Goal: Task Accomplishment & Management: Complete application form

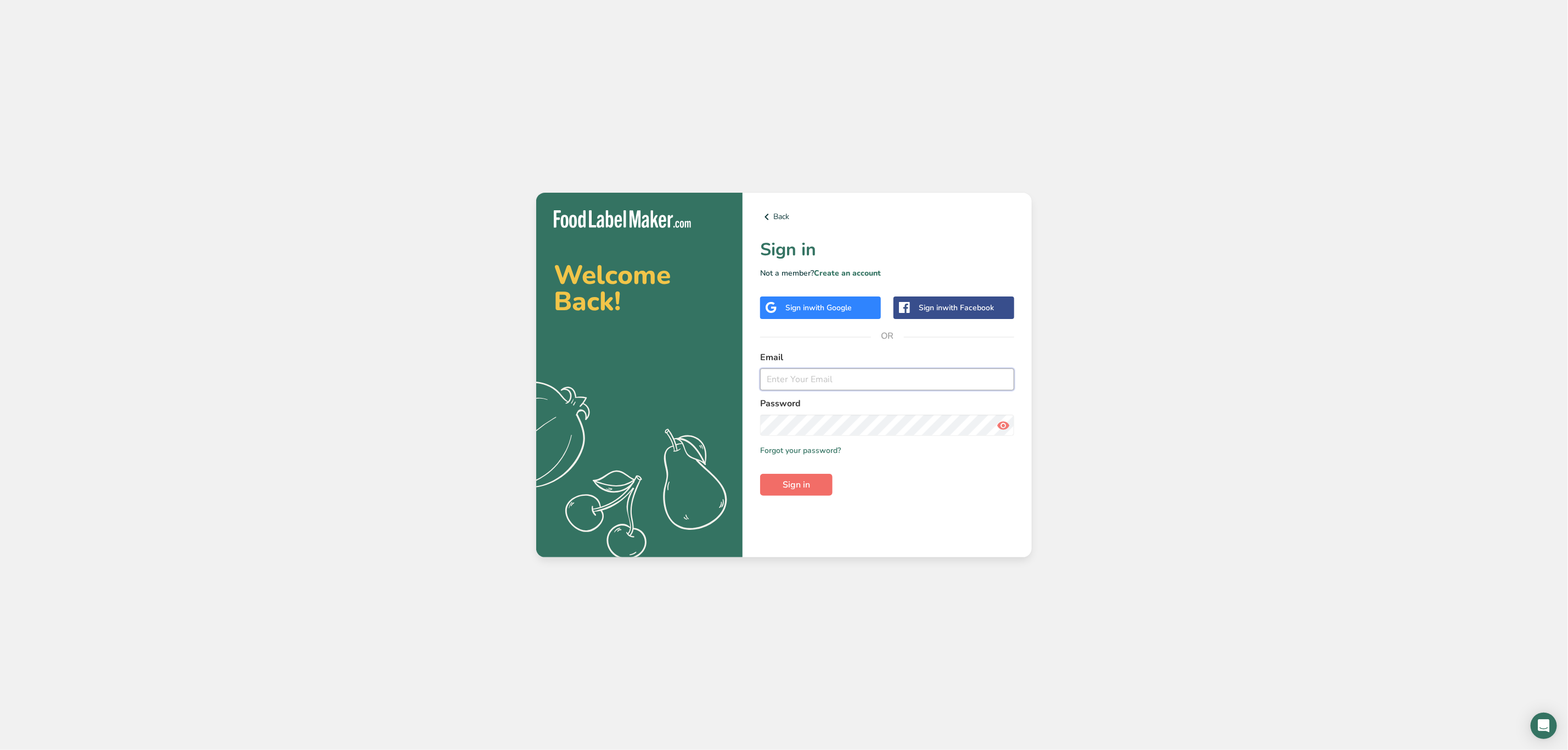
type input "[PERSON_NAME][EMAIL_ADDRESS][PERSON_NAME][DOMAIN_NAME]"
click at [816, 482] on button "Sign in" at bounding box center [796, 484] width 73 height 22
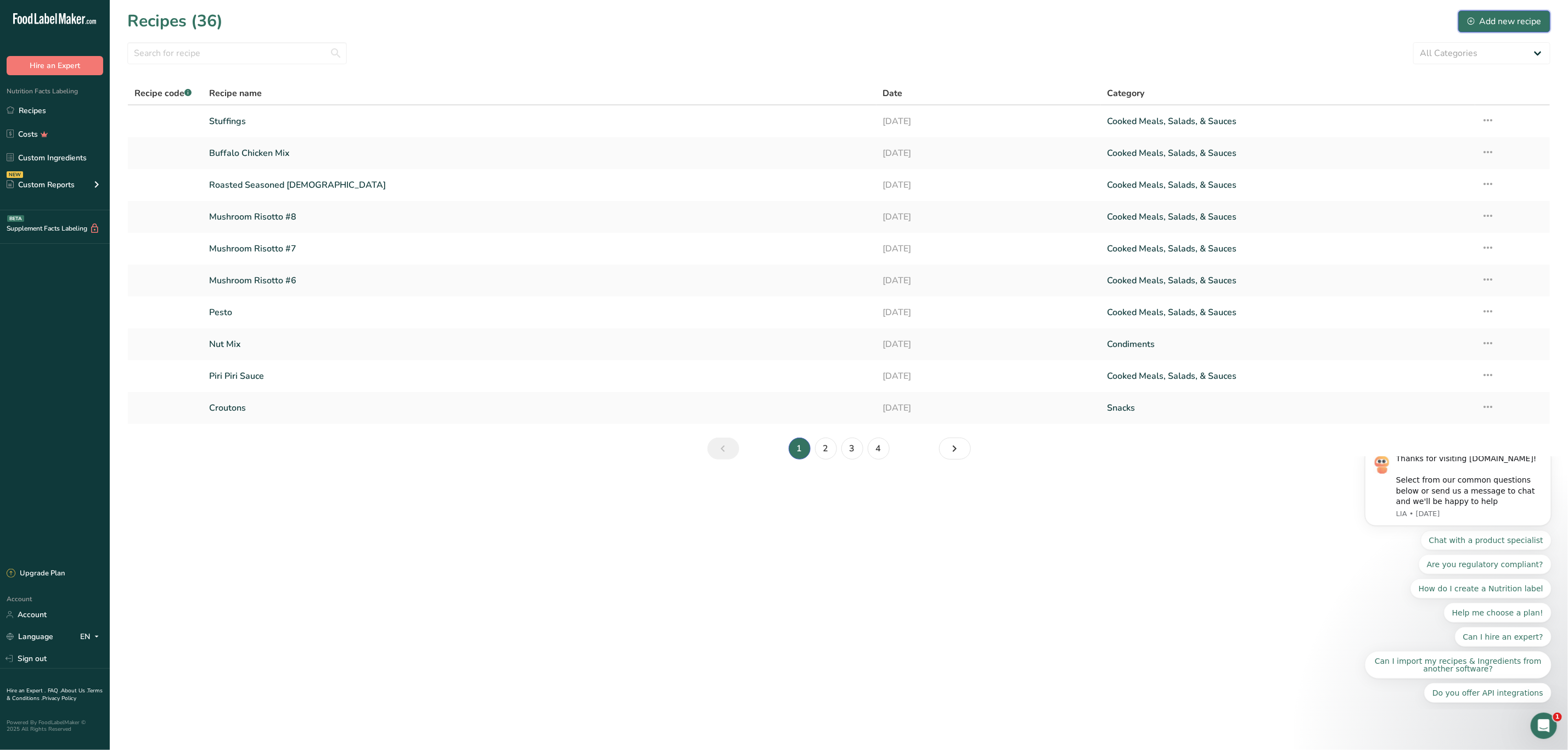
click at [1520, 21] on div "Add new recipe" at bounding box center [1504, 21] width 74 height 13
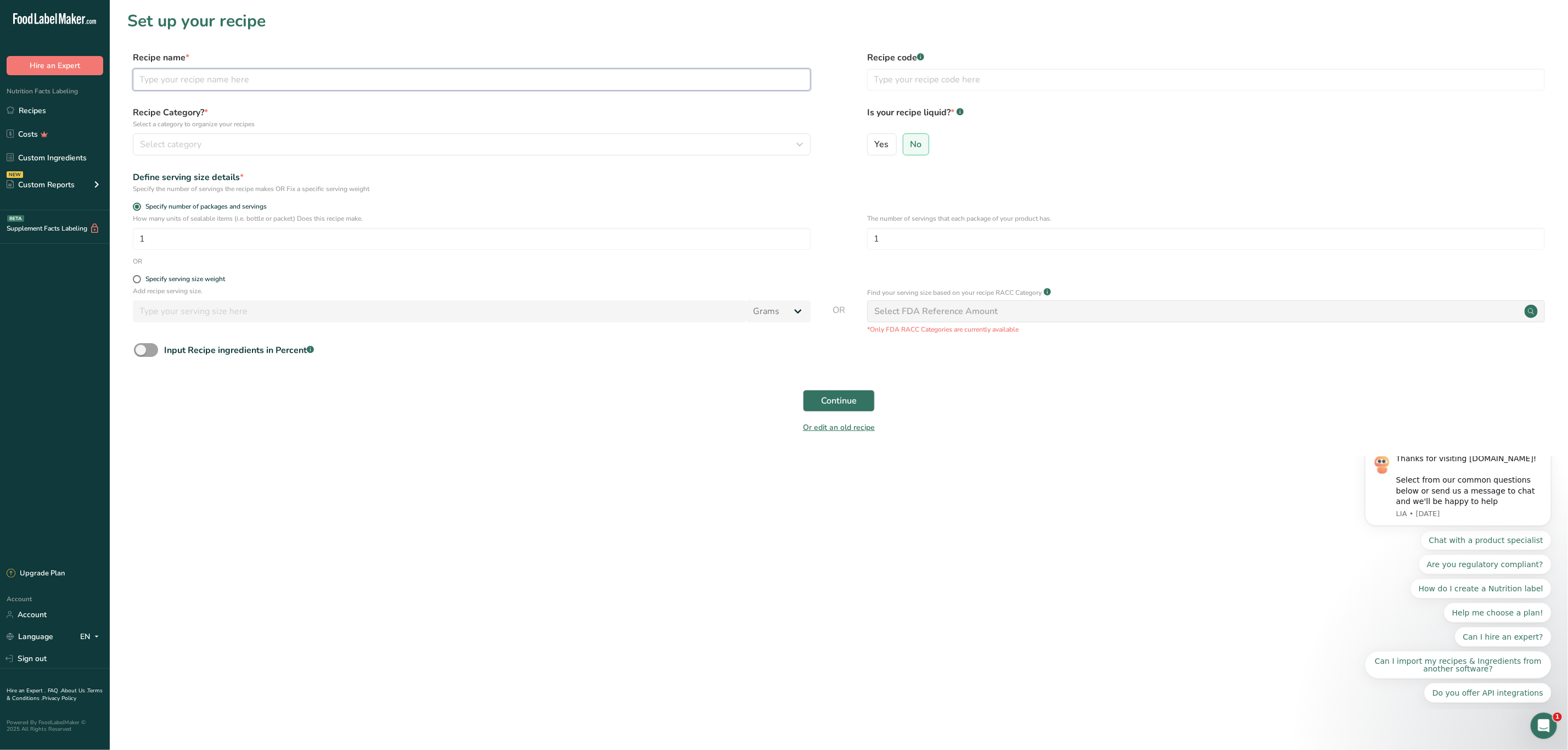
click at [198, 71] on input "text" at bounding box center [471, 79] width 678 height 22
type input "M"
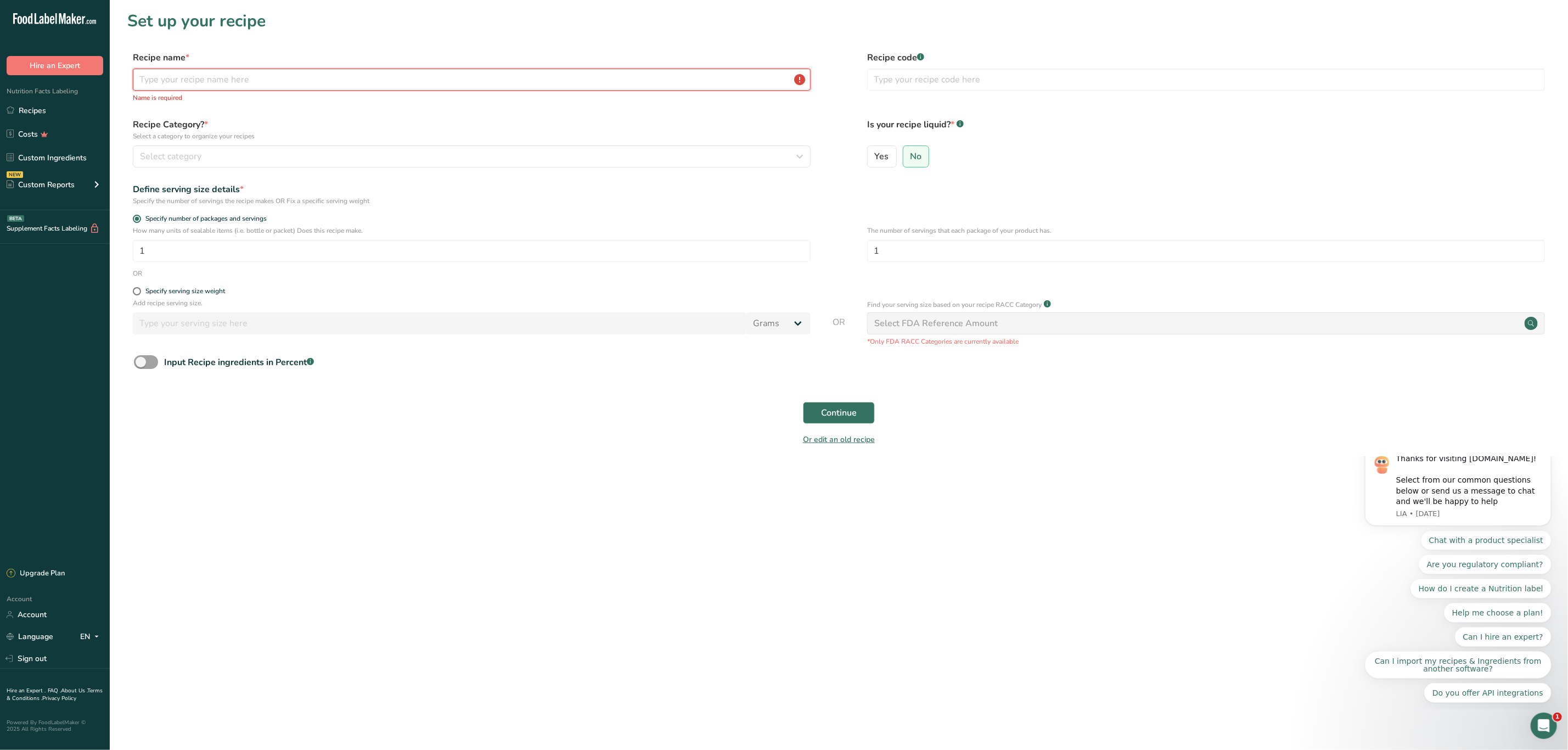
type input "p"
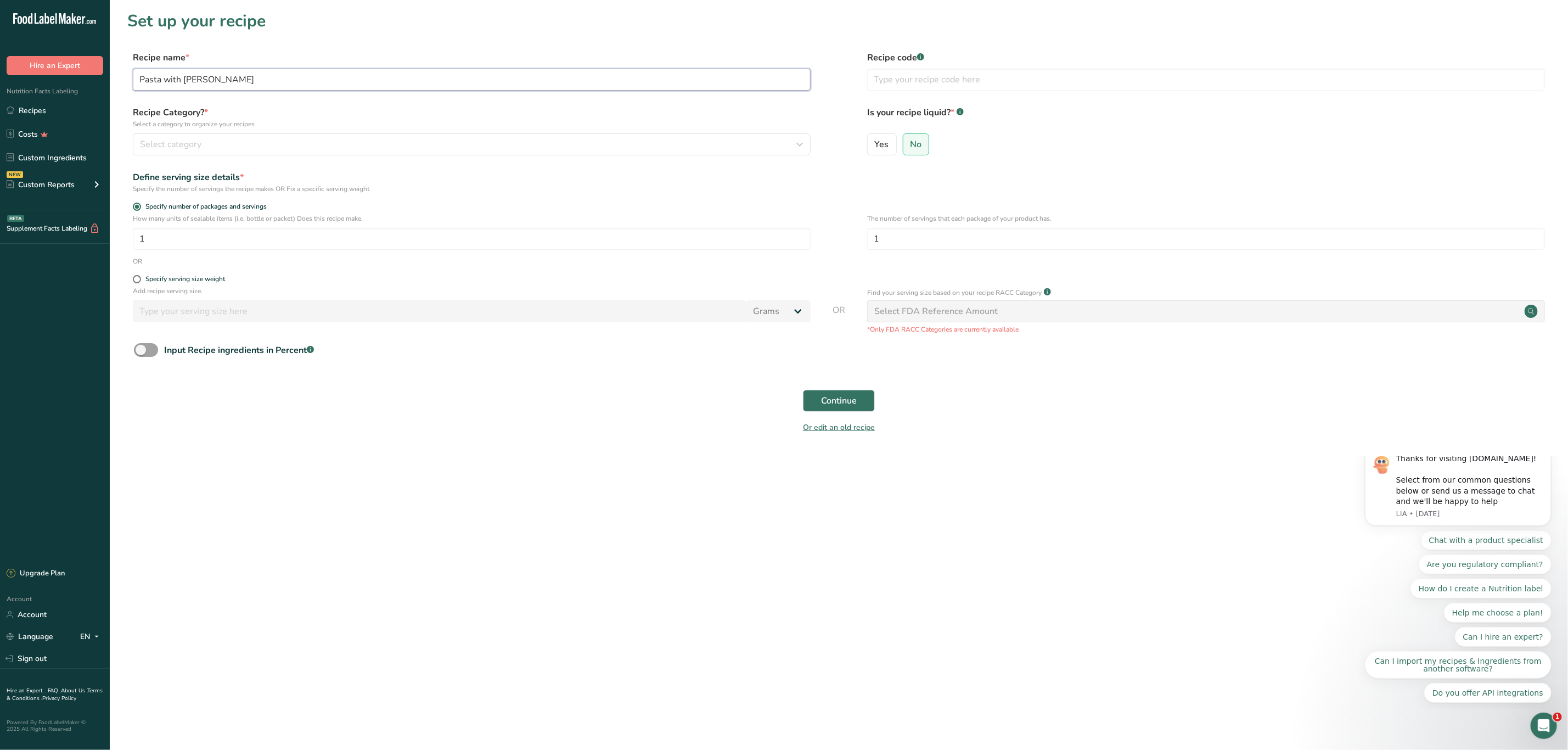
type input "Pasta with [PERSON_NAME]"
click at [616, 424] on div "Or edit an old recipe" at bounding box center [839, 429] width 1423 height 22
click at [527, 518] on main "Set up your recipe Recipe name * Pasta with Marinara Sauce Recipe code .a-a{fil…" at bounding box center [784, 375] width 1568 height 750
click at [498, 140] on div "Select category" at bounding box center [468, 145] width 657 height 13
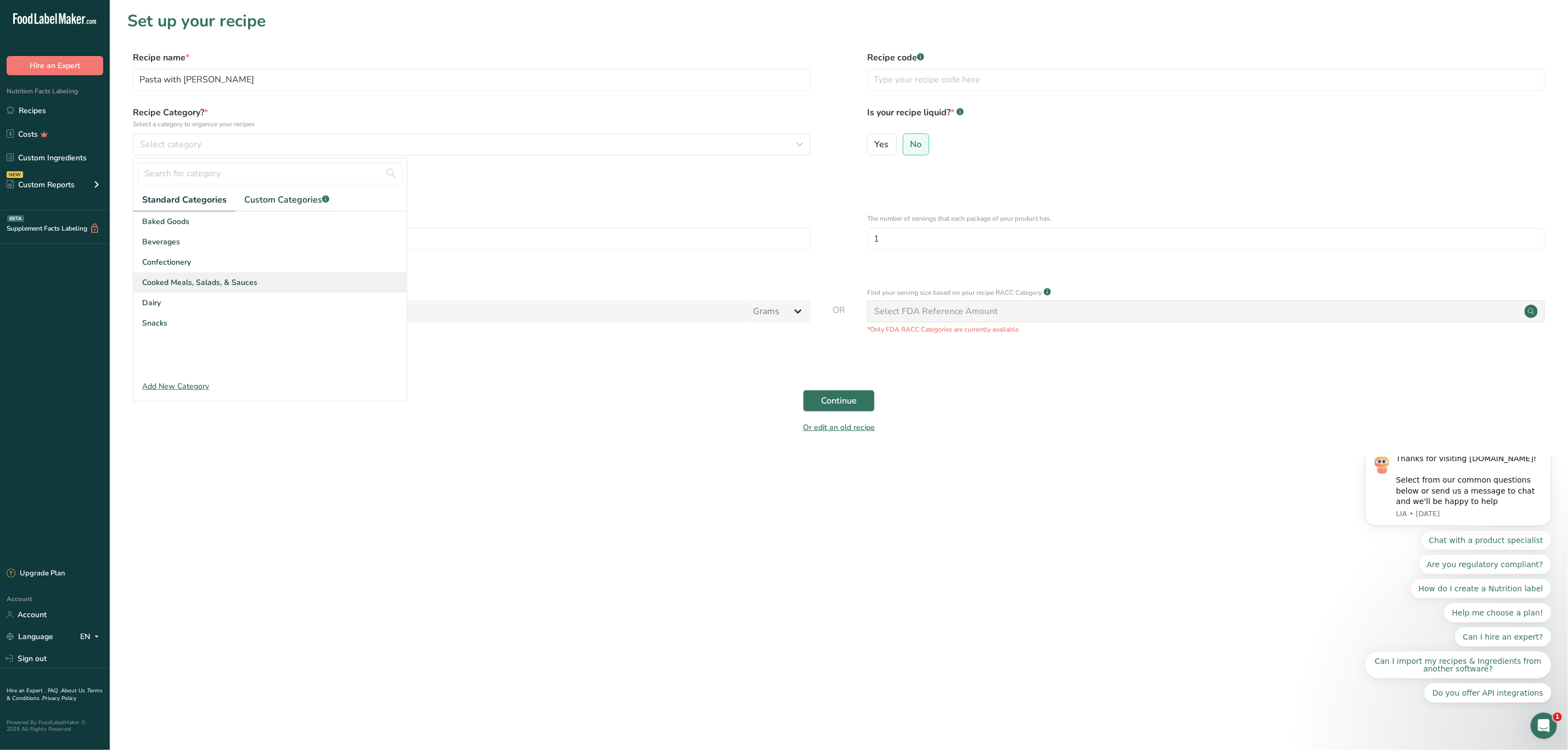
click at [231, 281] on span "Cooked Meals, Salads, & Sauces" at bounding box center [199, 282] width 115 height 11
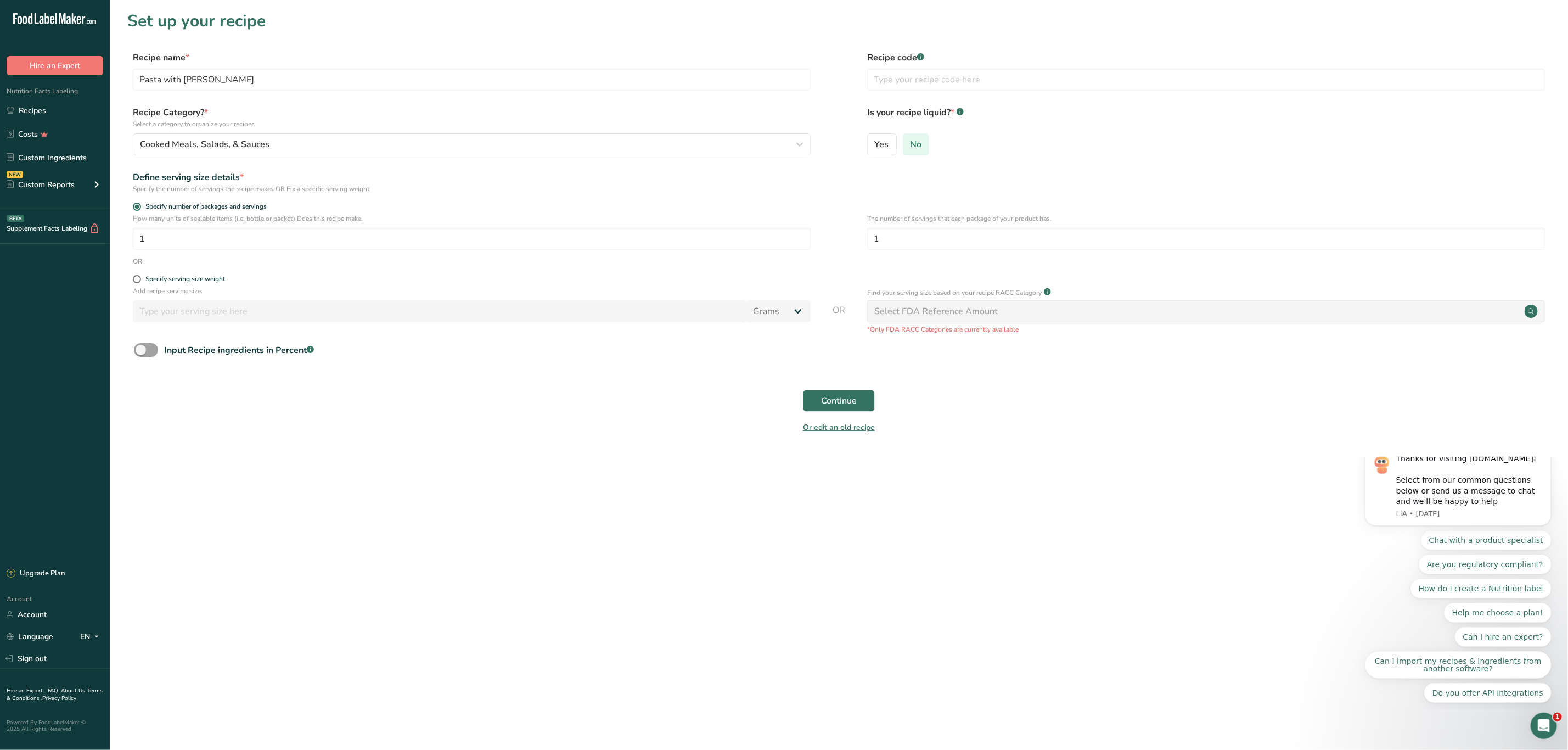
click at [920, 143] on span "No" at bounding box center [916, 144] width 11 height 11
click at [911, 143] on input "No" at bounding box center [907, 144] width 7 height 7
click at [163, 232] on input "1" at bounding box center [471, 239] width 678 height 22
click at [137, 281] on span at bounding box center [137, 279] width 8 height 8
click at [137, 281] on input "Specify serving size weight" at bounding box center [136, 279] width 7 height 7
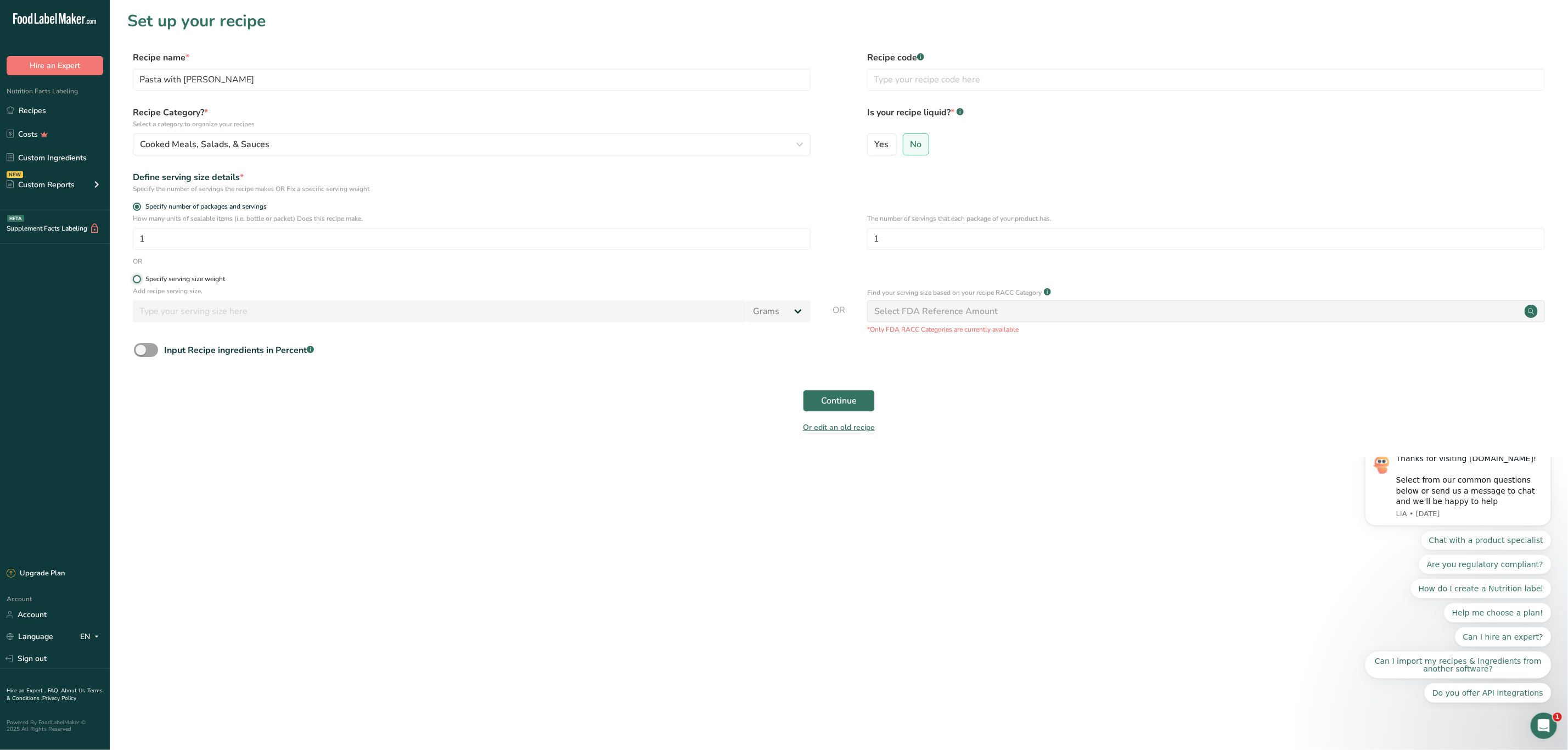
radio input "true"
radio input "false"
click at [222, 312] on input "number" at bounding box center [439, 311] width 614 height 22
type input "100"
click at [631, 446] on section "Set up your recipe Recipe name * Pasta with Marinara Sauce Recipe code .a-a{fil…" at bounding box center [839, 229] width 1458 height 458
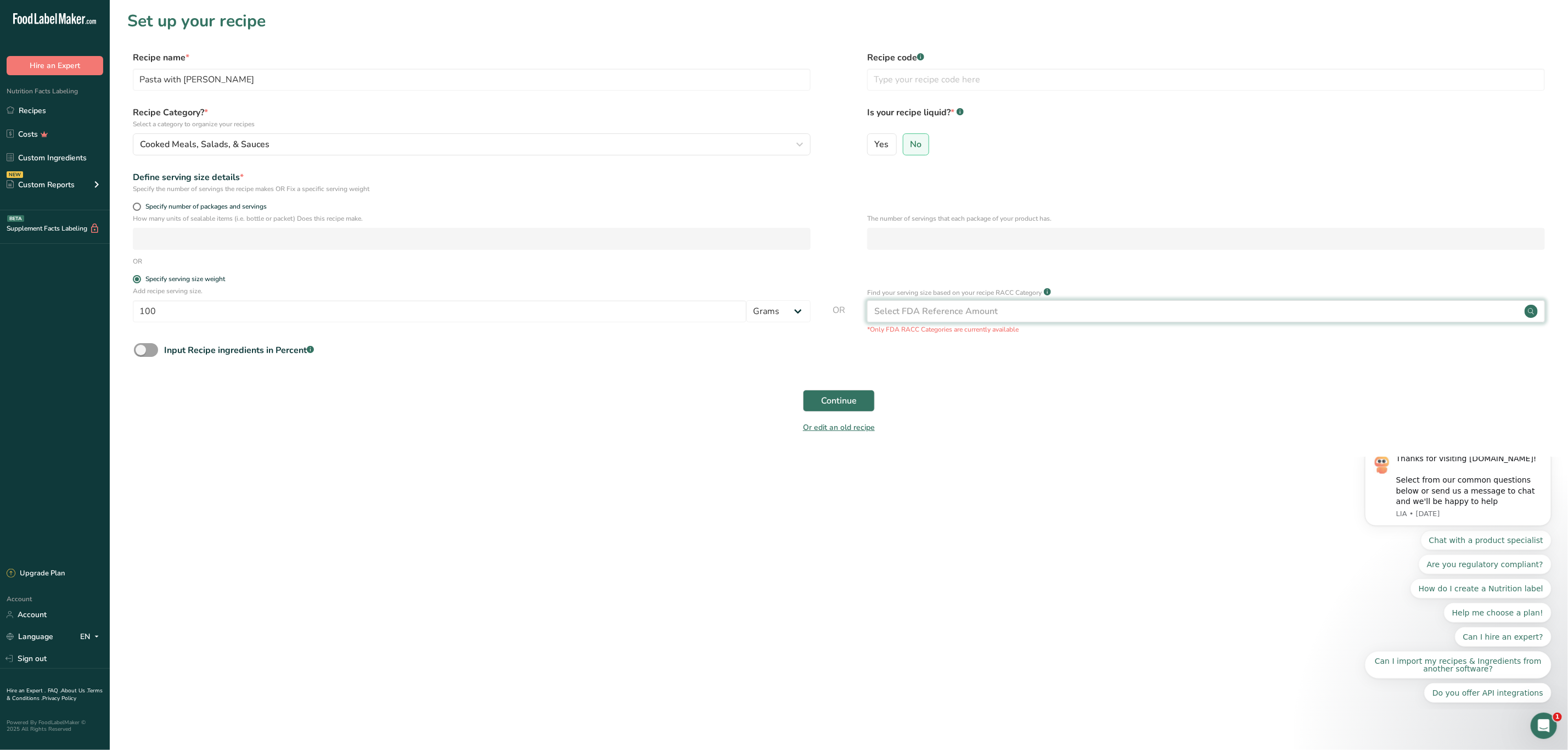
click at [1534, 313] on circle at bounding box center [1531, 312] width 13 height 13
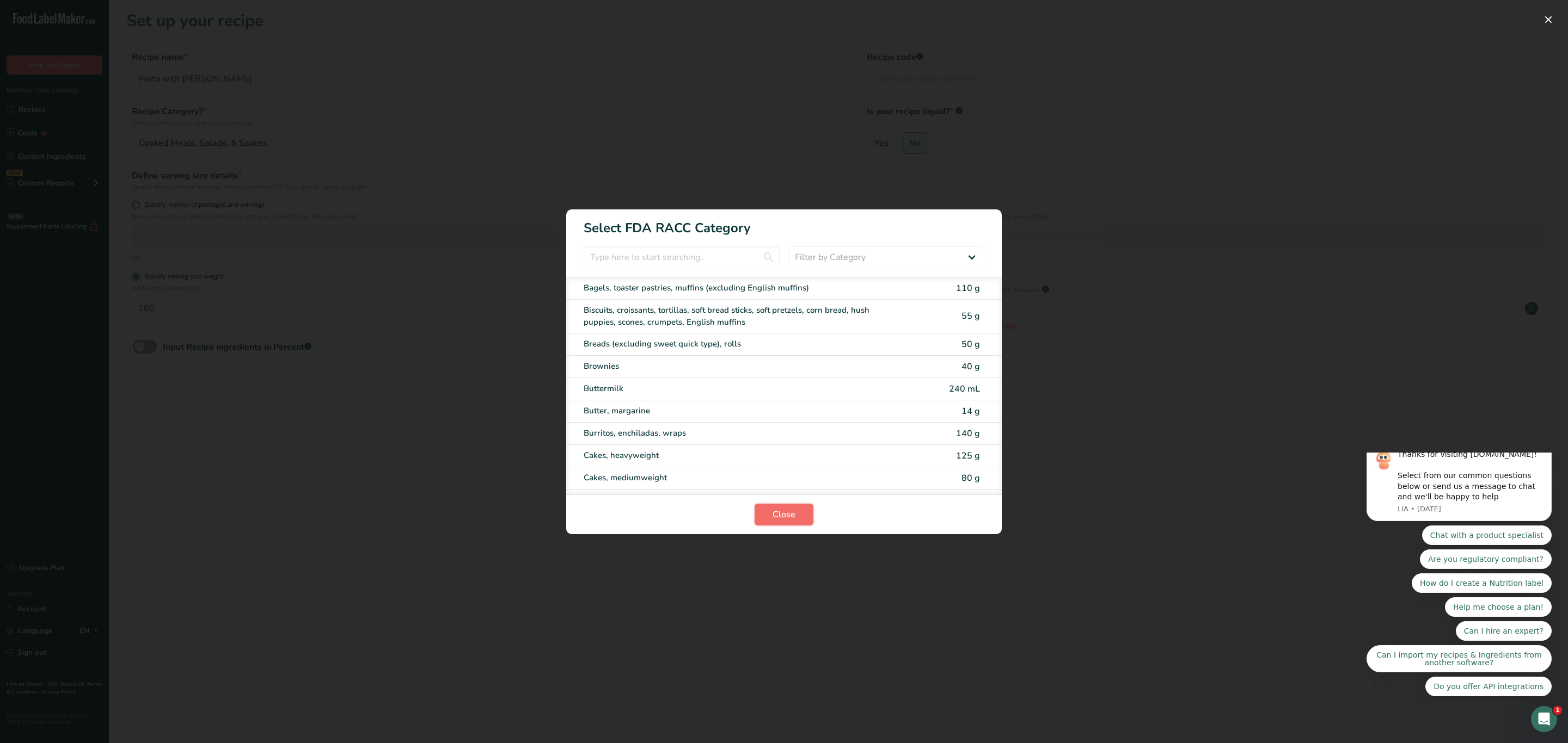
click at [799, 510] on button "Close" at bounding box center [784, 515] width 59 height 22
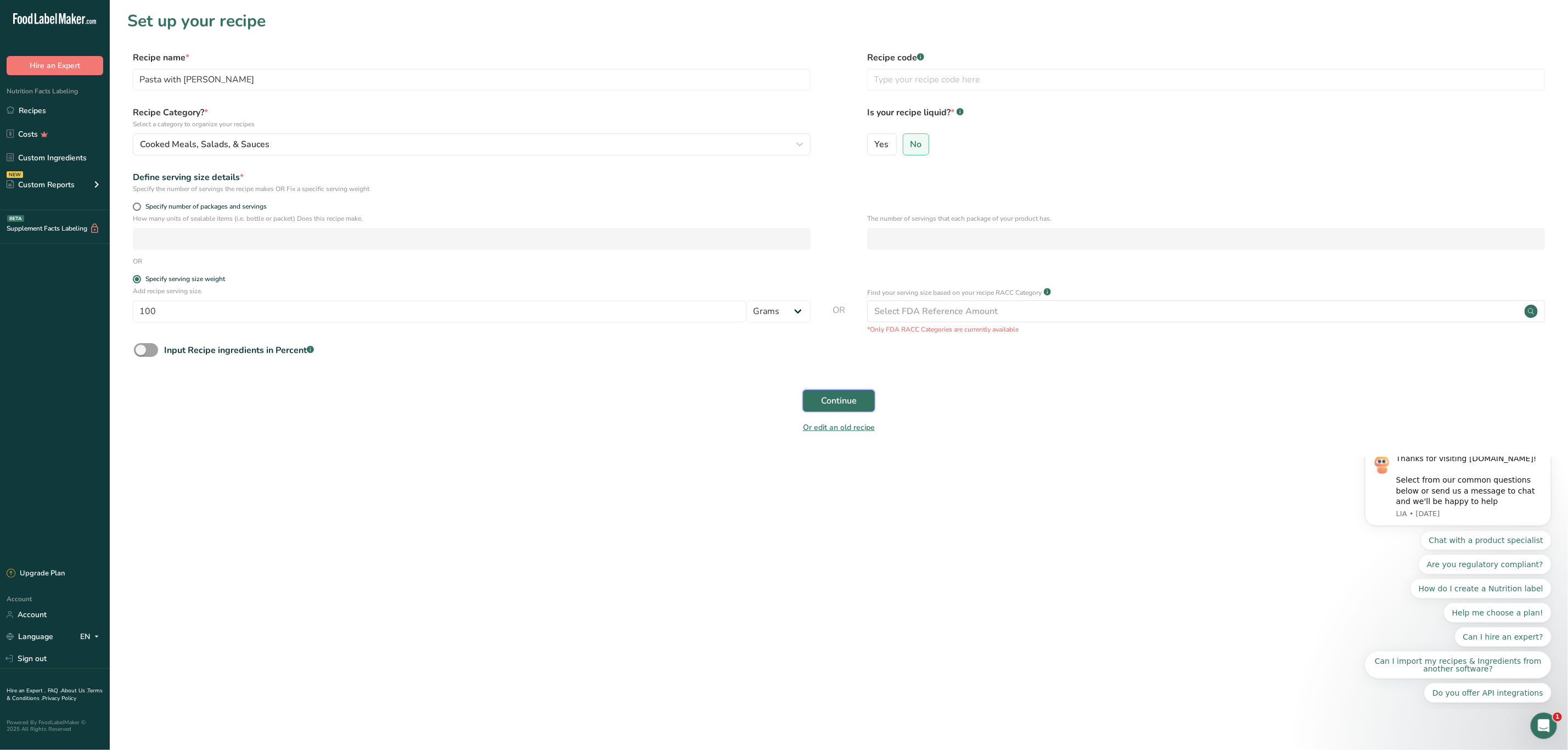
click at [832, 398] on span "Continue" at bounding box center [839, 401] width 36 height 13
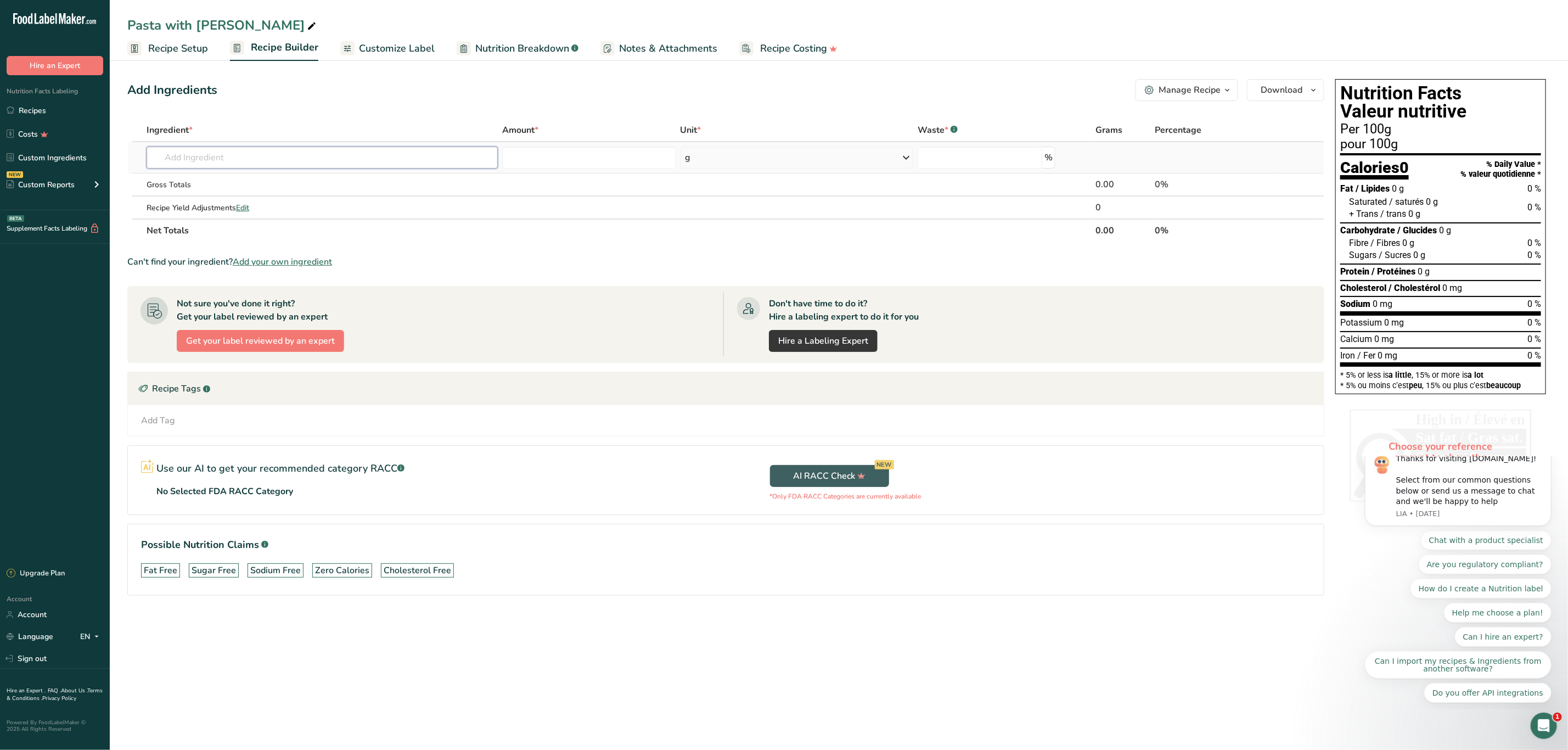
click at [201, 161] on input "text" at bounding box center [322, 157] width 352 height 22
click at [195, 150] on input "text" at bounding box center [322, 157] width 352 height 22
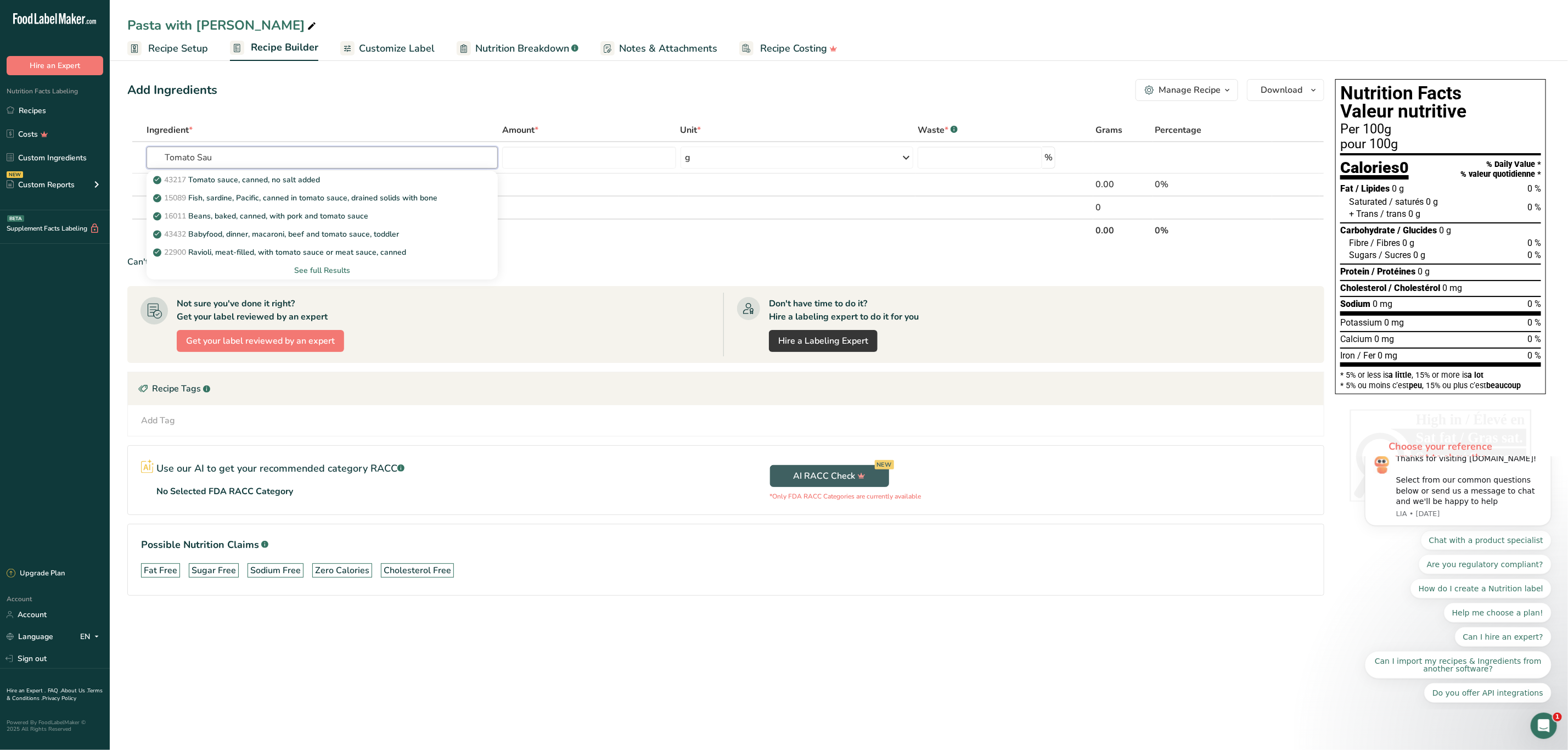
type input "Tomato Sau"
click at [180, 159] on input "text" at bounding box center [322, 157] width 352 height 22
